Goal: Task Accomplishment & Management: Submit feedback/report problem

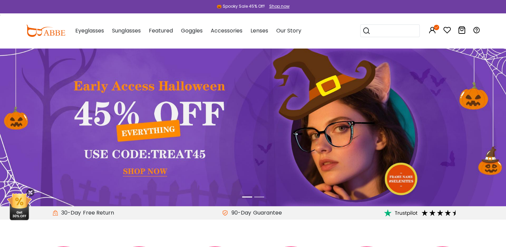
click at [463, 29] on icon at bounding box center [462, 30] width 8 height 8
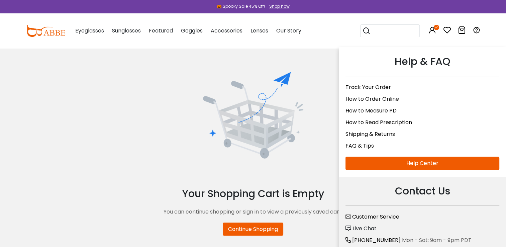
click at [476, 31] on icon at bounding box center [477, 30] width 8 height 8
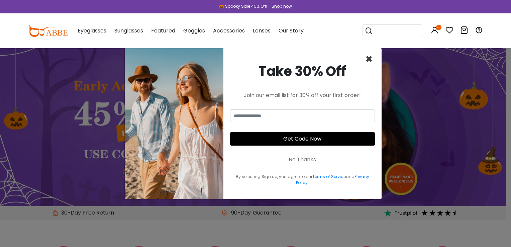
click at [371, 58] on span "×" at bounding box center [369, 59] width 8 height 17
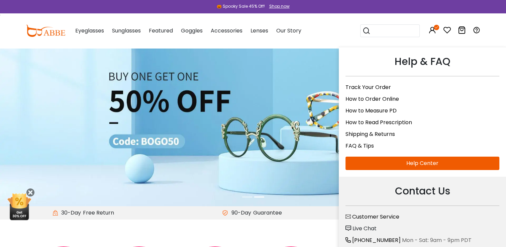
click at [377, 130] on link "Shipping & Returns" at bounding box center [371, 134] width 50 height 8
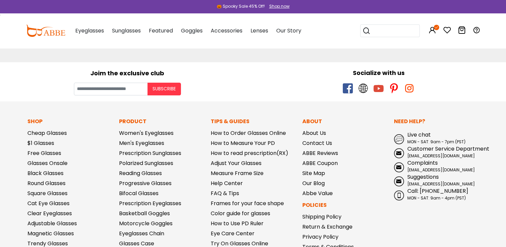
scroll to position [115, 0]
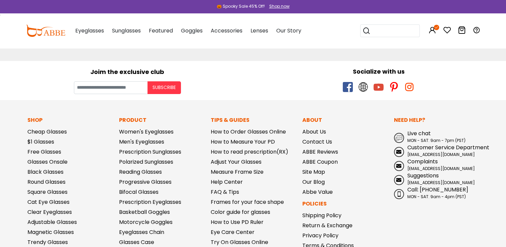
click at [448, 168] on span "[EMAIL_ADDRESS][DOMAIN_NAME]" at bounding box center [441, 169] width 68 height 6
click at [310, 151] on link "ABBE Reviews" at bounding box center [320, 152] width 36 height 8
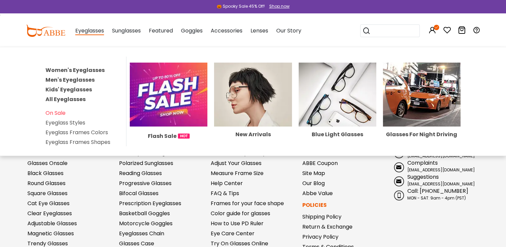
scroll to position [115, 0]
